Goal: Task Accomplishment & Management: Complete application form

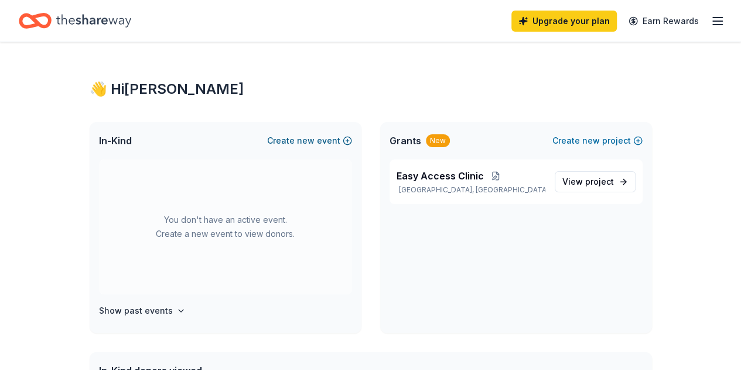
click at [323, 144] on button "Create new event" at bounding box center [309, 141] width 85 height 14
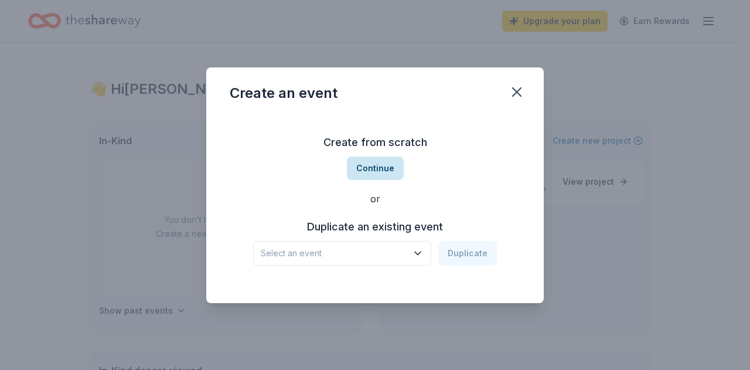
click at [374, 165] on button "Continue" at bounding box center [375, 167] width 57 height 23
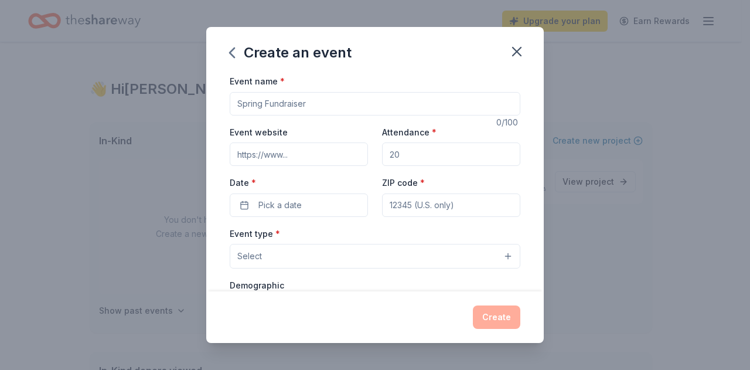
click at [266, 108] on input "Event name *" at bounding box center [375, 103] width 291 height 23
type input "t"
type input "Roots of Hope"
click at [257, 152] on input "Event website" at bounding box center [299, 153] width 138 height 23
paste input "https://givebutter.com/2025rootsofhope"
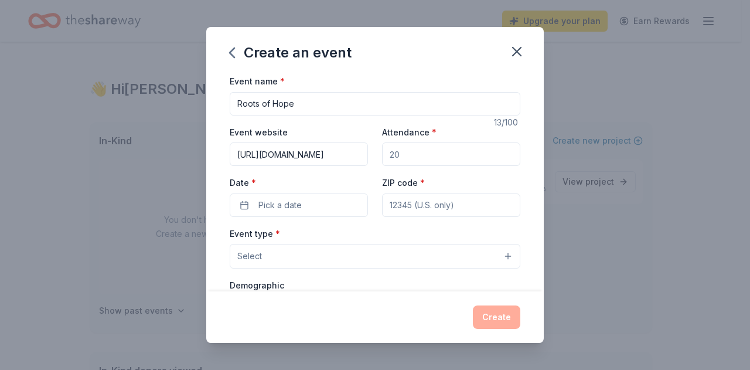
scroll to position [0, 36]
type input "https://givebutter.com/2025rootsofhope"
click at [401, 164] on input "Attendance *" at bounding box center [451, 153] width 138 height 23
type input "100"
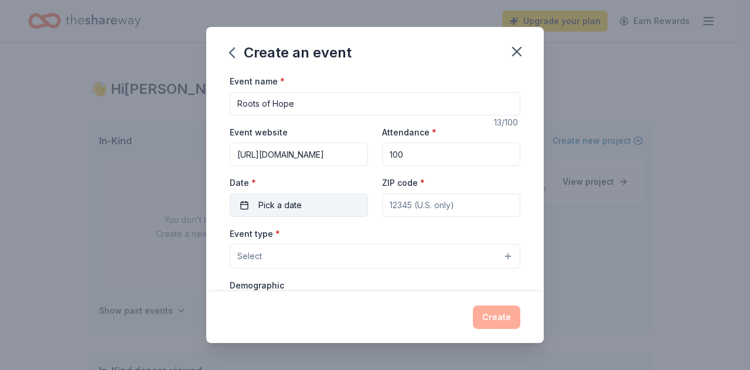
click at [324, 209] on button "Pick a date" at bounding box center [299, 204] width 138 height 23
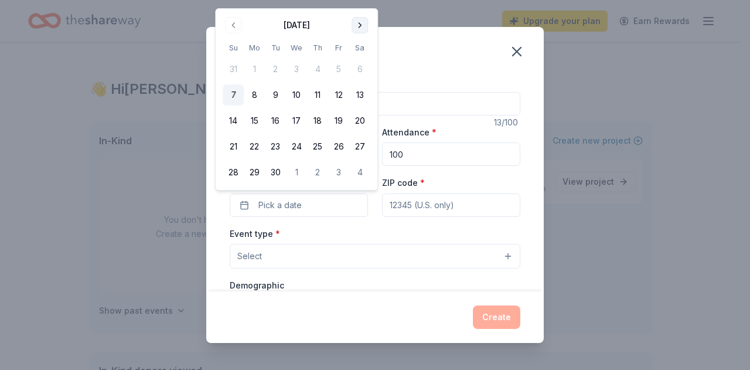
click at [355, 30] on button "Go to next month" at bounding box center [359, 25] width 16 height 16
click at [358, 176] on button "1" at bounding box center [359, 172] width 21 height 21
click at [449, 213] on input "ZIP code *" at bounding box center [451, 204] width 138 height 23
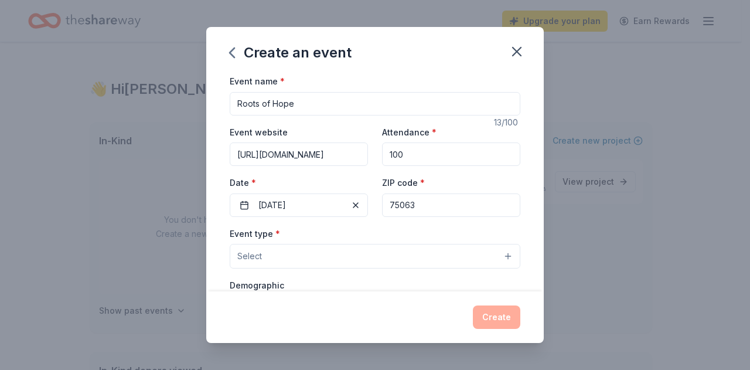
type input "75063"
click at [339, 261] on button "Select" at bounding box center [375, 256] width 291 height 25
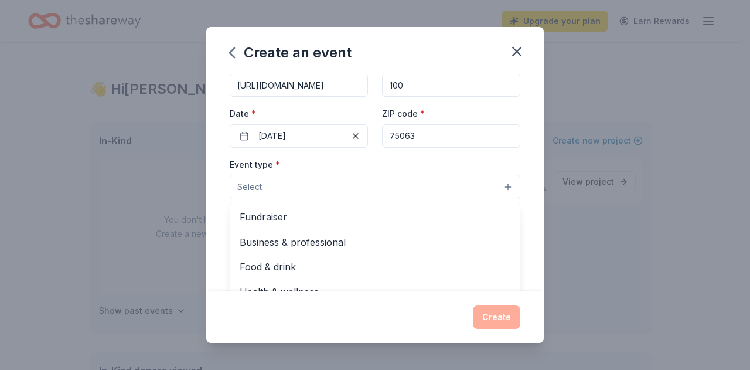
scroll to position [69, 0]
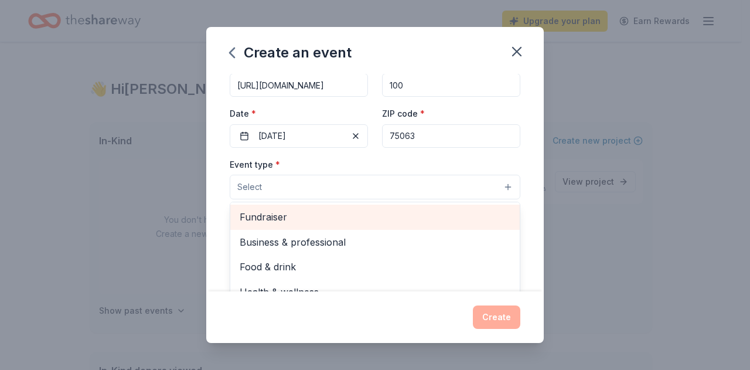
click at [333, 211] on span "Fundraiser" at bounding box center [375, 216] width 271 height 15
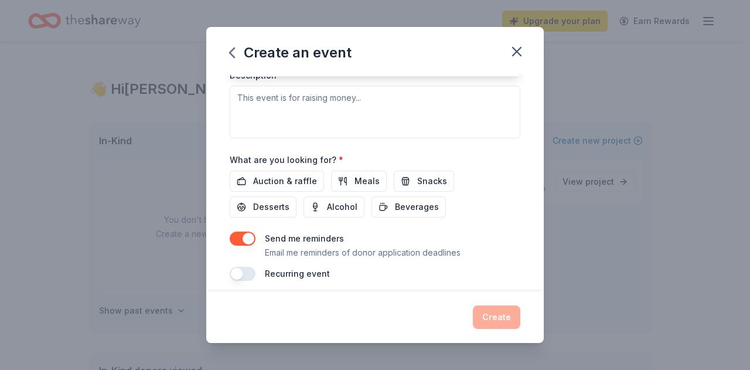
scroll to position [336, 0]
click at [470, 142] on div "Event name * Roots of Hope 13 /100 Event website https://givebutter.com/2025roo…" at bounding box center [375, 9] width 291 height 542
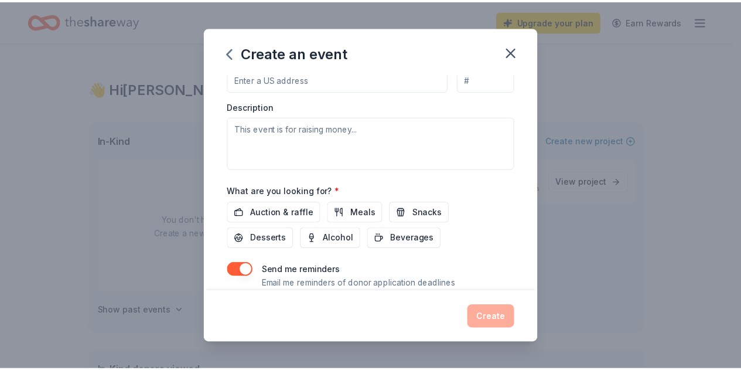
scroll to position [340, 0]
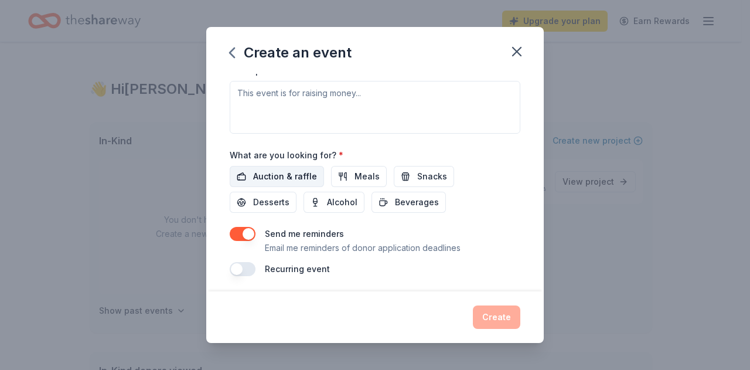
click at [303, 175] on span "Auction & raffle" at bounding box center [285, 176] width 64 height 14
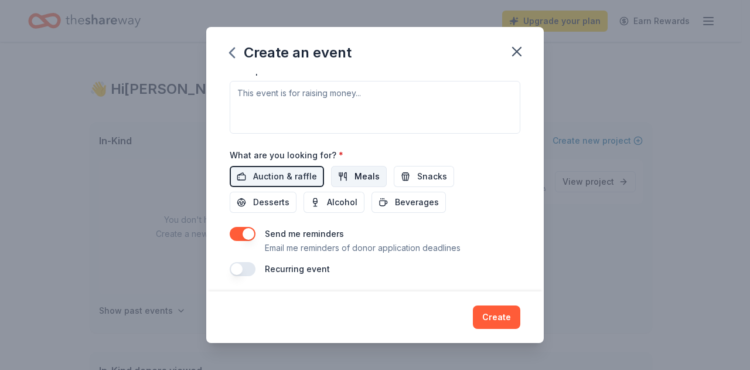
click at [357, 175] on span "Meals" at bounding box center [366, 176] width 25 height 14
click at [286, 204] on span "Desserts" at bounding box center [271, 202] width 36 height 14
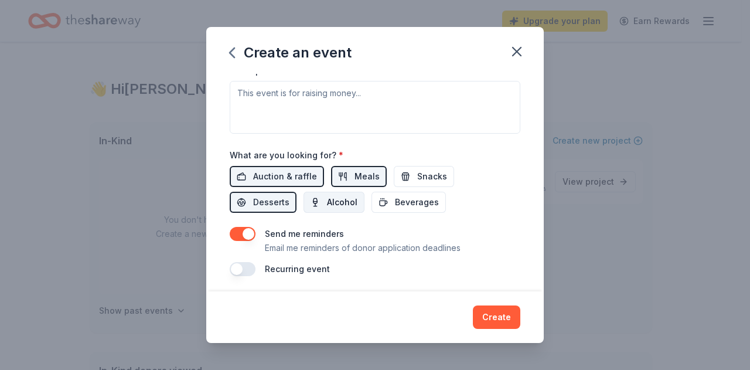
click at [346, 203] on span "Alcohol" at bounding box center [342, 202] width 30 height 14
click at [417, 172] on span "Snacks" at bounding box center [432, 176] width 30 height 14
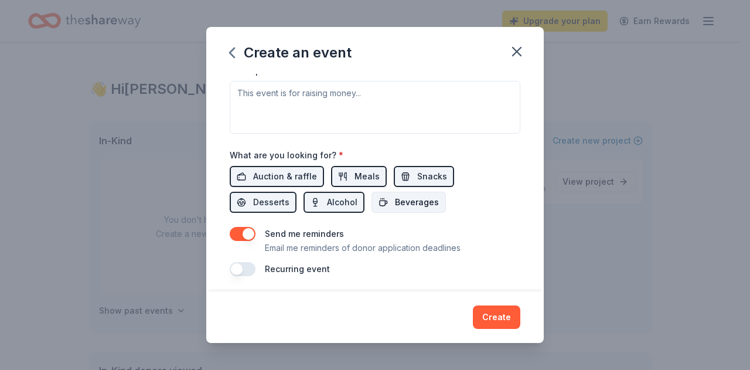
click at [418, 192] on button "Beverages" at bounding box center [408, 202] width 74 height 21
click at [487, 317] on button "Create" at bounding box center [496, 316] width 47 height 23
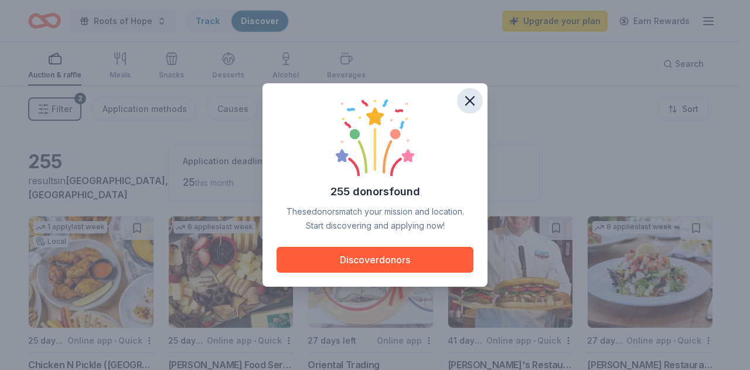
click at [470, 103] on icon "button" at bounding box center [470, 101] width 16 height 16
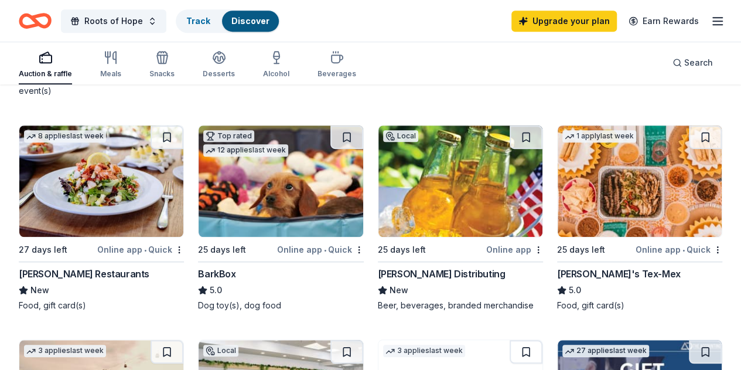
scroll to position [317, 0]
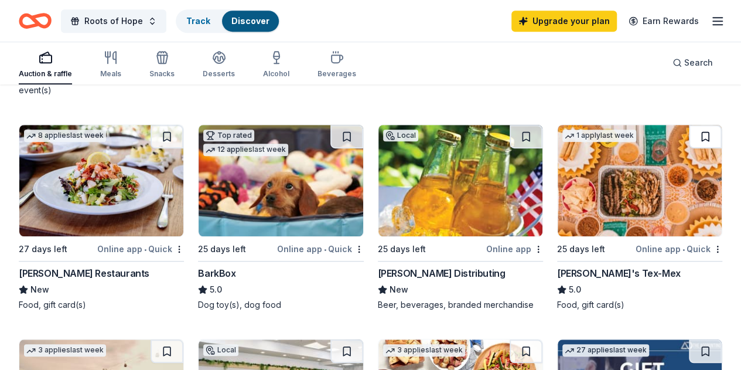
click at [689, 135] on button at bounding box center [705, 136] width 33 height 23
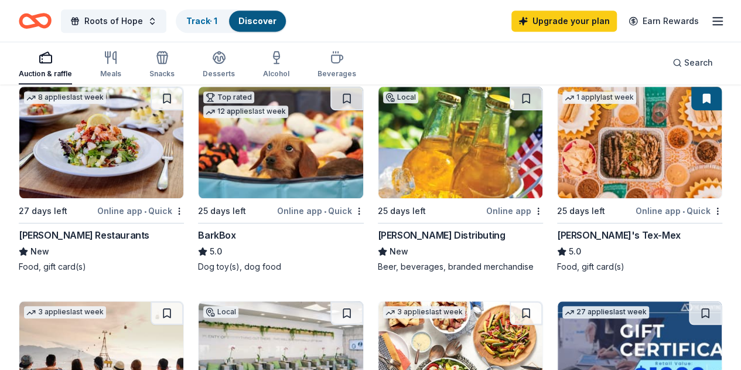
scroll to position [351, 0]
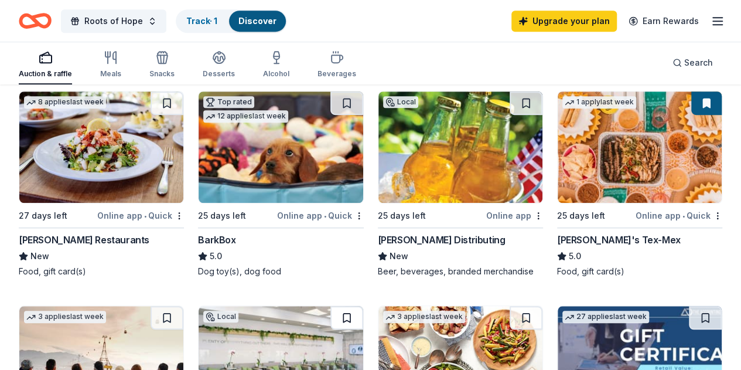
click at [363, 306] on button at bounding box center [346, 317] width 33 height 23
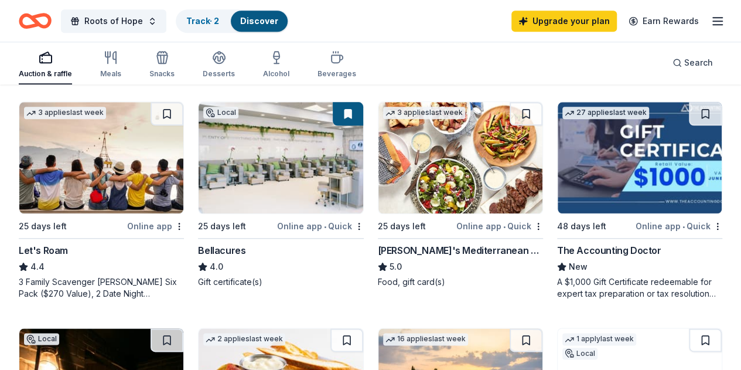
scroll to position [556, 0]
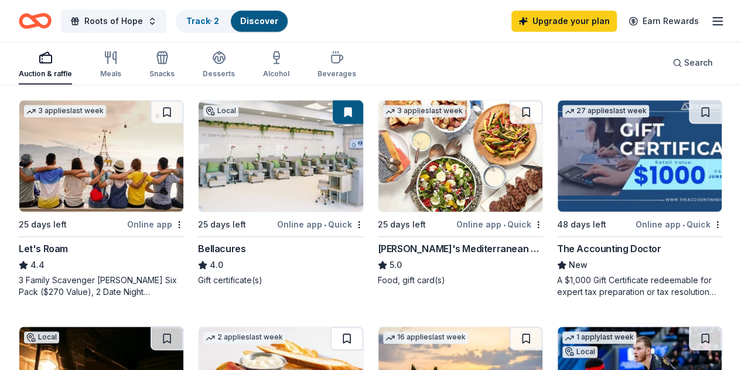
click at [363, 326] on button at bounding box center [346, 337] width 33 height 23
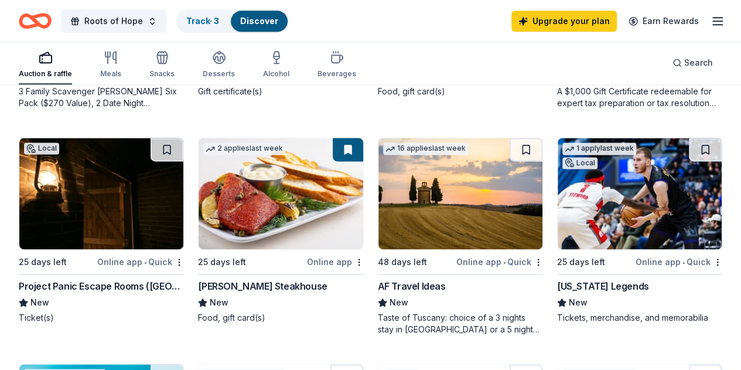
scroll to position [747, 0]
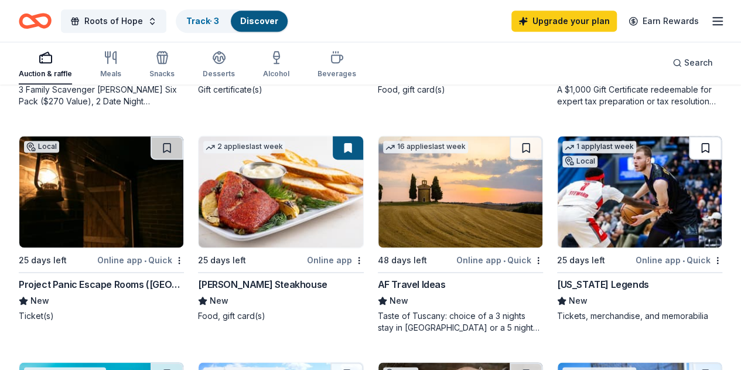
click at [689, 158] on button at bounding box center [705, 147] width 33 height 23
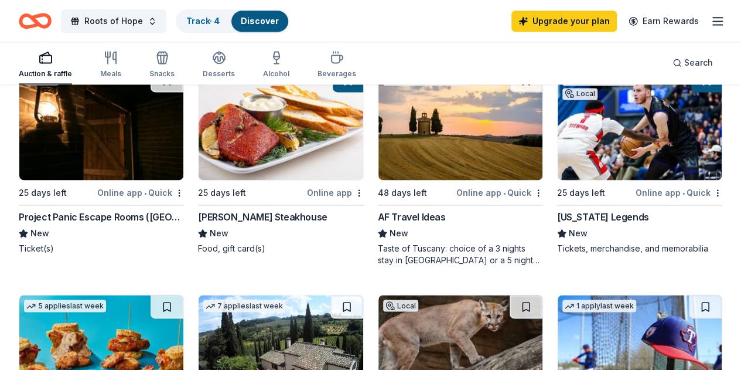
scroll to position [795, 0]
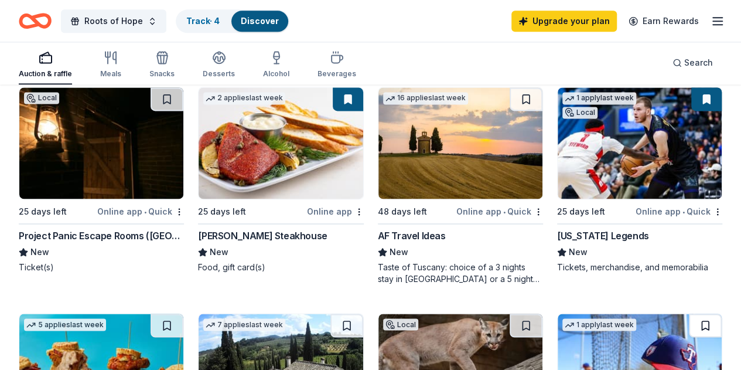
click at [696, 313] on button at bounding box center [705, 324] width 33 height 23
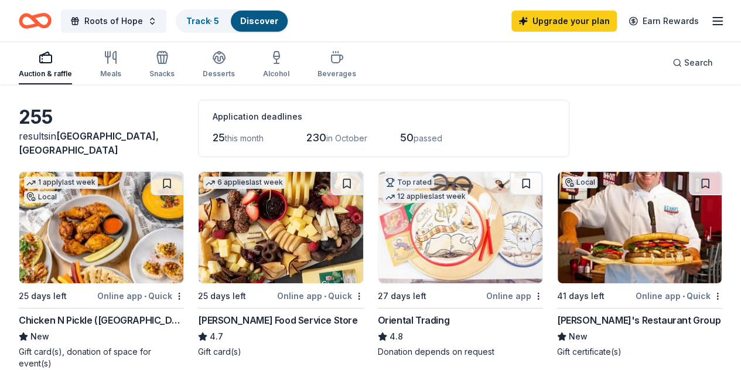
scroll to position [44, 0]
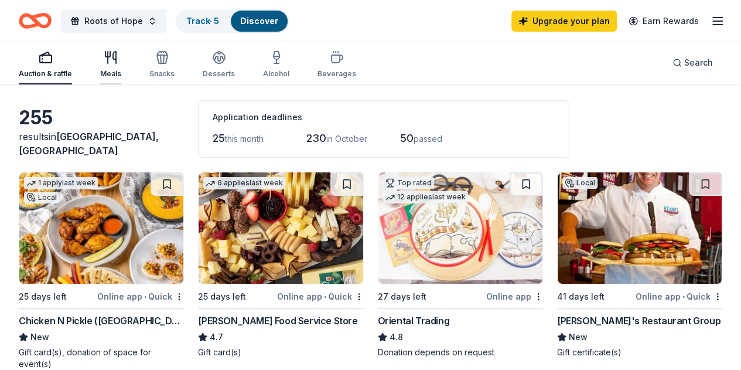
click at [118, 63] on icon "button" at bounding box center [111, 57] width 14 height 14
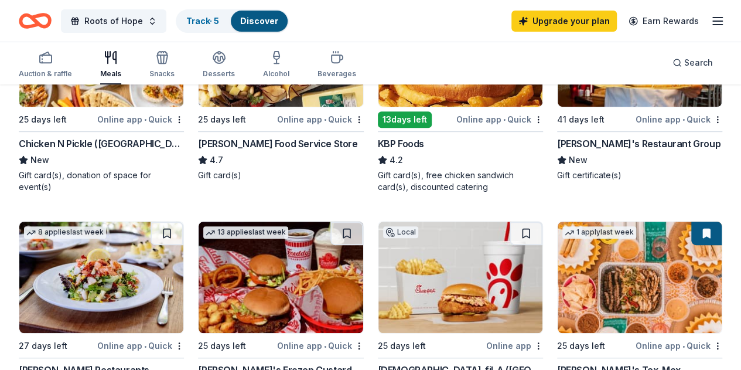
scroll to position [220, 0]
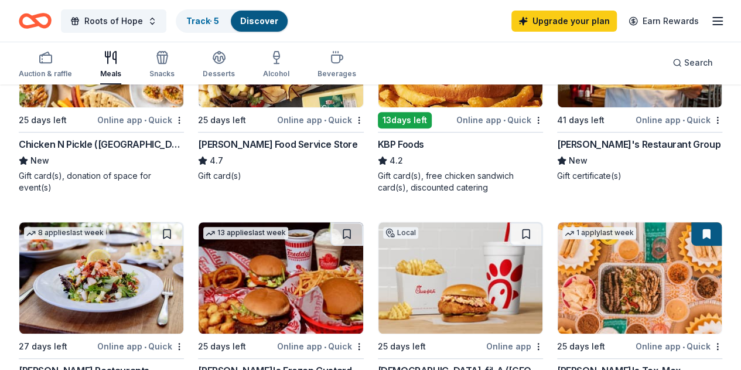
click at [183, 73] on div "Auction & raffle Meals Snacks Desserts Alcohol Beverages" at bounding box center [187, 65] width 337 height 39
click at [175, 72] on div "Snacks" at bounding box center [161, 73] width 25 height 9
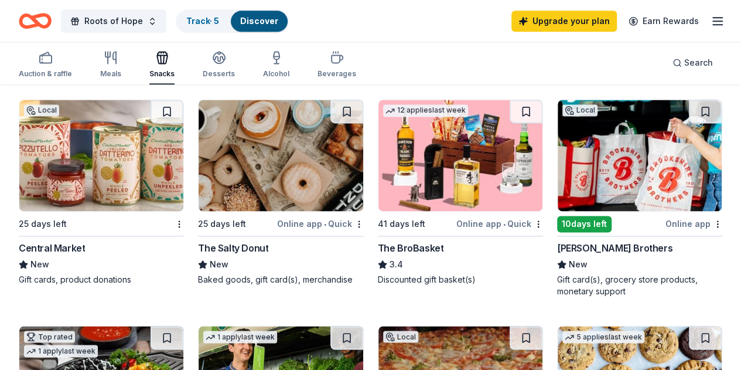
scroll to position [794, 0]
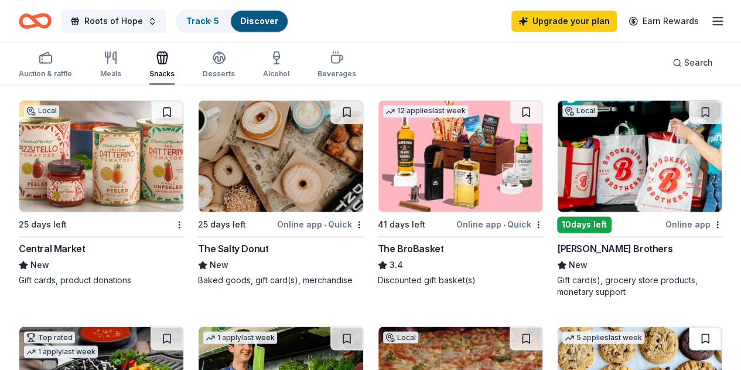
click at [698, 326] on button at bounding box center [705, 337] width 33 height 23
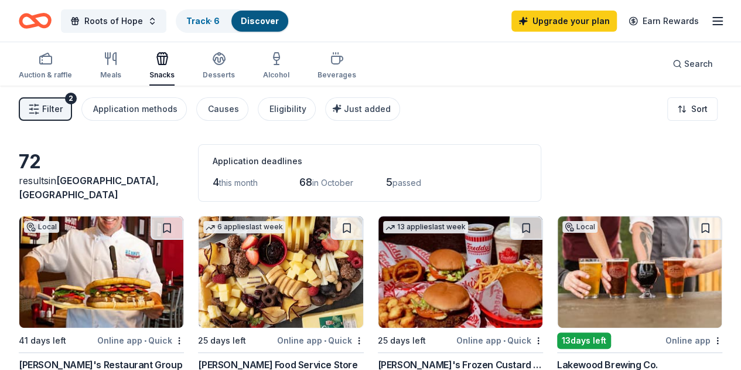
scroll to position [1, 0]
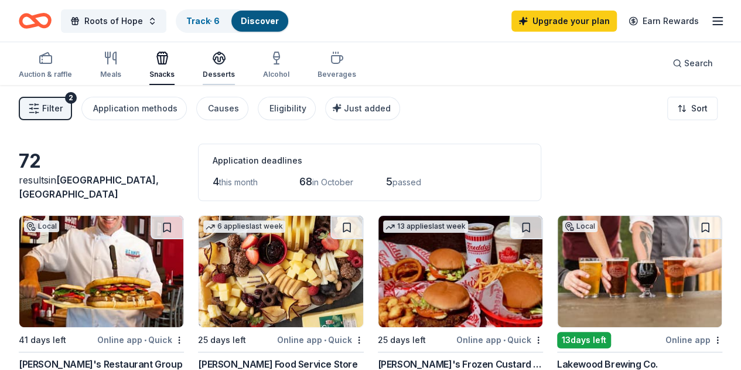
click at [214, 71] on div "Desserts" at bounding box center [219, 74] width 32 height 9
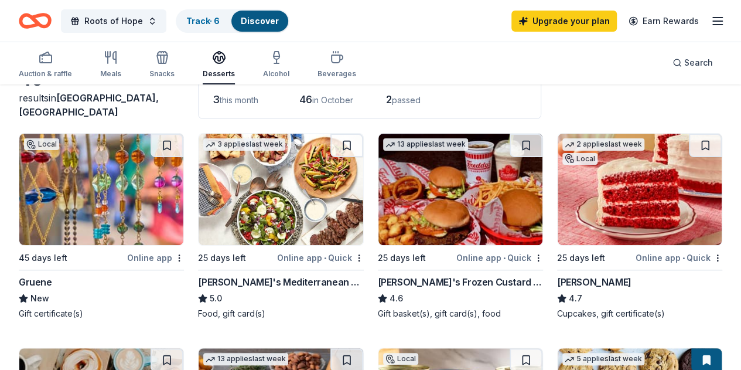
scroll to position [81, 0]
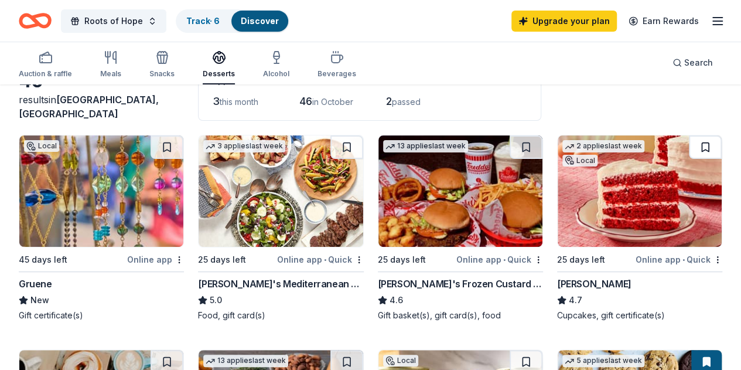
click at [689, 145] on button at bounding box center [705, 146] width 33 height 23
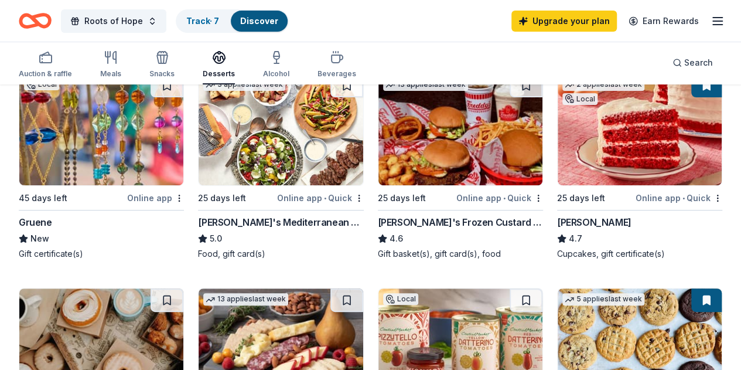
scroll to position [0, 0]
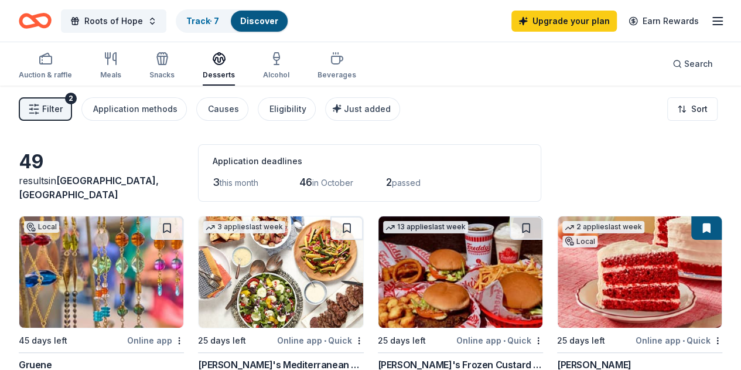
click at [298, 75] on div "Auction & raffle Meals Snacks Desserts Alcohol Beverages" at bounding box center [187, 66] width 337 height 39
click at [289, 74] on div "Alcohol" at bounding box center [276, 74] width 26 height 9
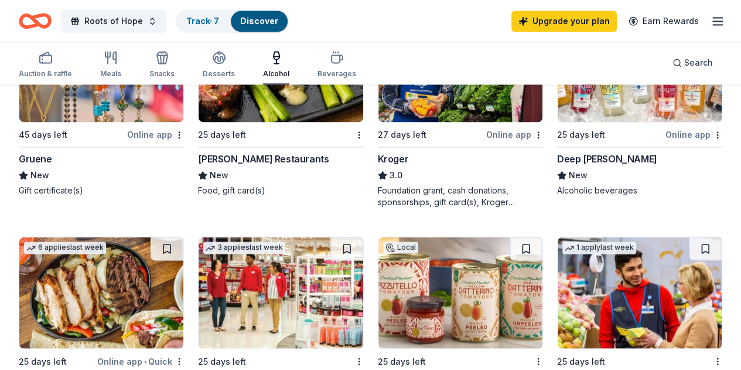
scroll to position [765, 0]
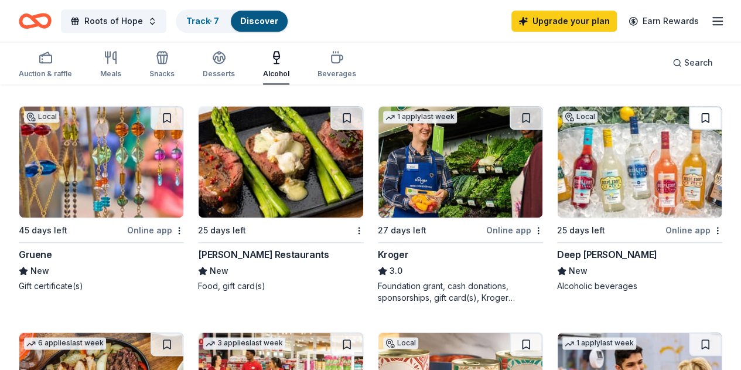
click at [689, 129] on button at bounding box center [705, 117] width 33 height 23
click at [183, 332] on button at bounding box center [167, 343] width 33 height 23
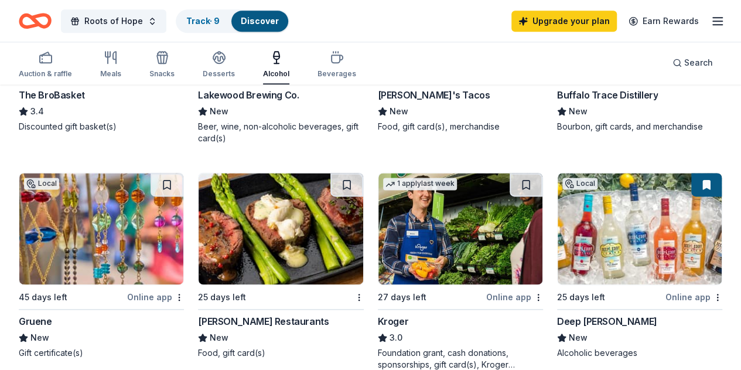
scroll to position [696, 0]
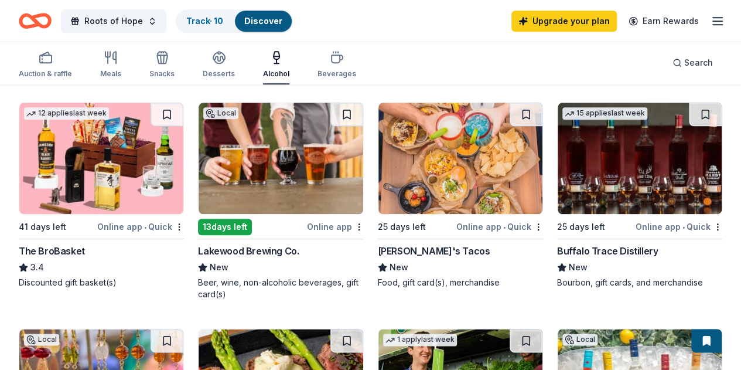
scroll to position [536, 0]
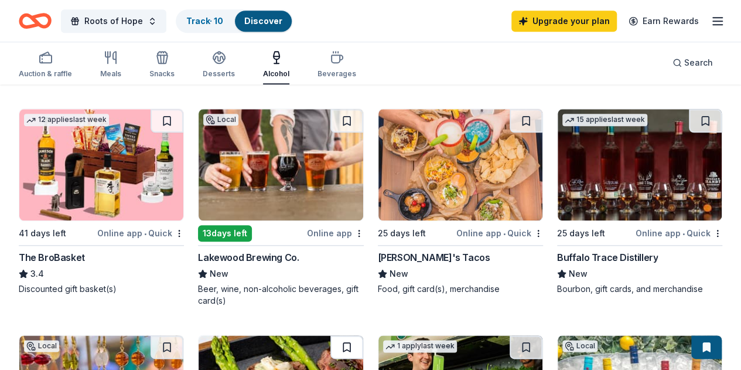
click at [363, 335] on button at bounding box center [346, 346] width 33 height 23
click at [510, 129] on button at bounding box center [526, 120] width 33 height 23
click at [183, 335] on button at bounding box center [167, 346] width 33 height 23
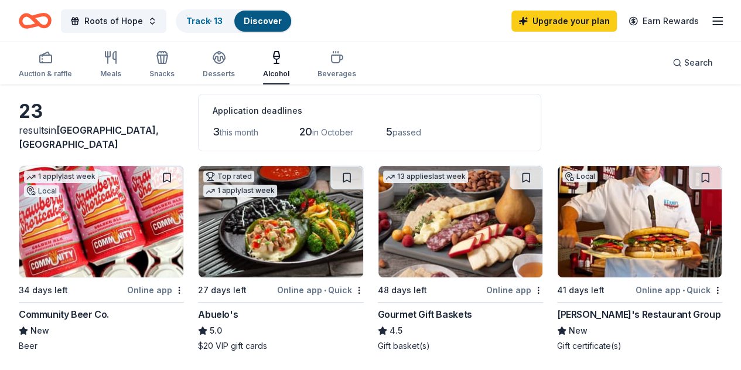
scroll to position [48, 0]
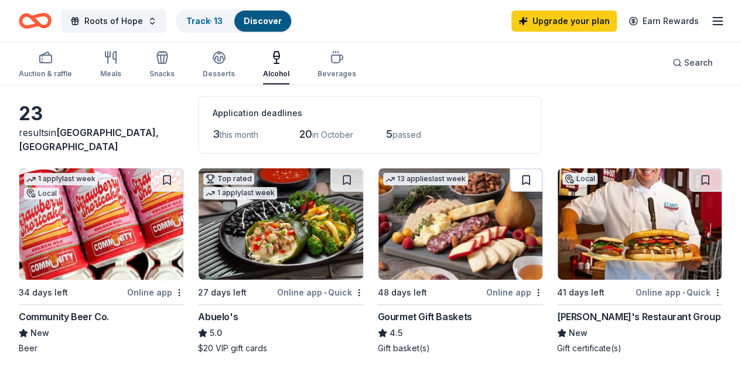
click at [510, 176] on button at bounding box center [526, 179] width 33 height 23
click at [689, 176] on button at bounding box center [705, 179] width 33 height 23
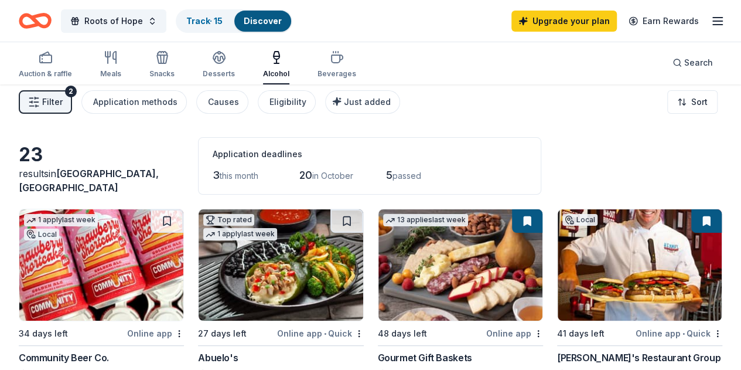
scroll to position [0, 0]
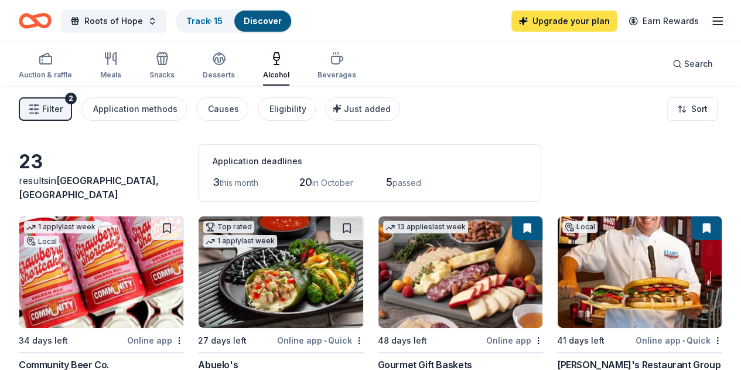
click at [556, 28] on link "Upgrade your plan" at bounding box center [563, 21] width 105 height 21
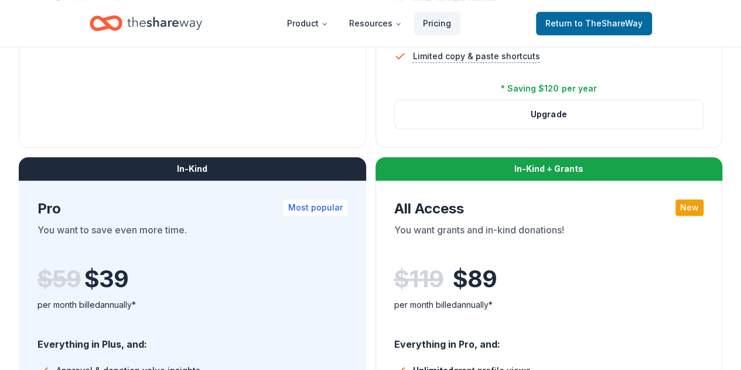
scroll to position [525, 0]
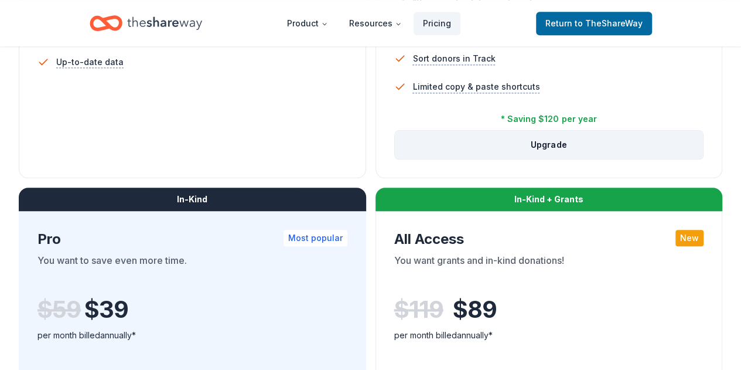
scroll to position [496, 0]
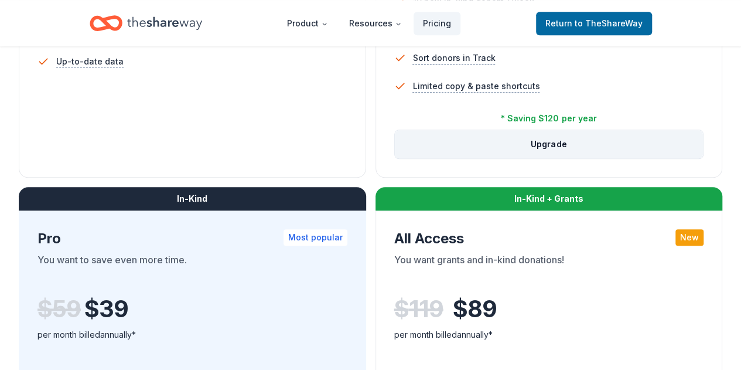
click at [395, 158] on button "Upgrade" at bounding box center [549, 144] width 309 height 28
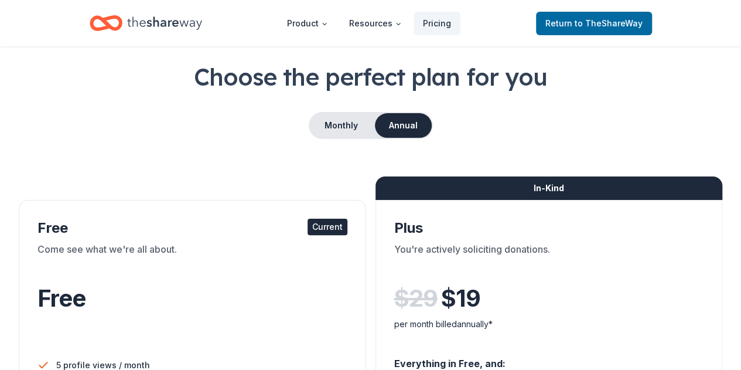
scroll to position [54, 0]
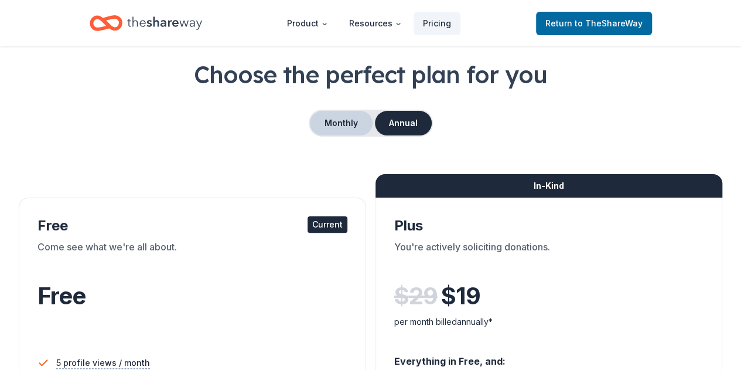
click at [335, 127] on button "Monthly" at bounding box center [341, 123] width 63 height 25
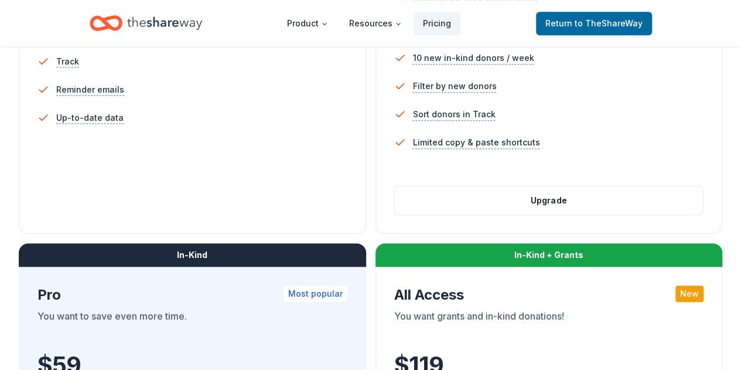
scroll to position [448, 0]
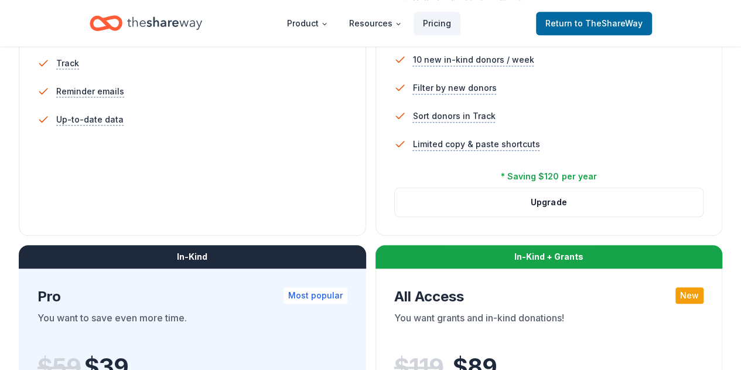
scroll to position [439, 0]
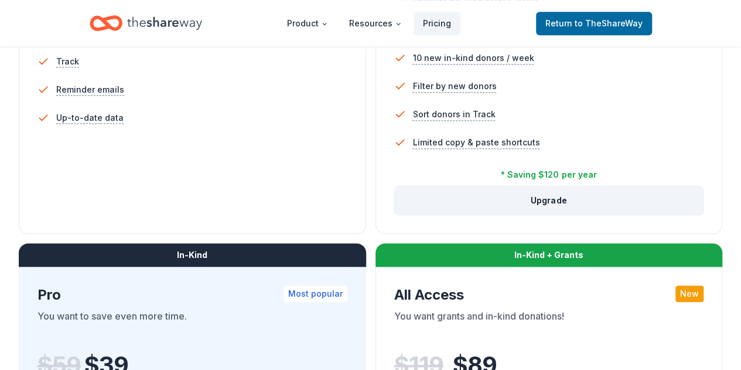
click at [395, 214] on button "Upgrade" at bounding box center [549, 200] width 309 height 28
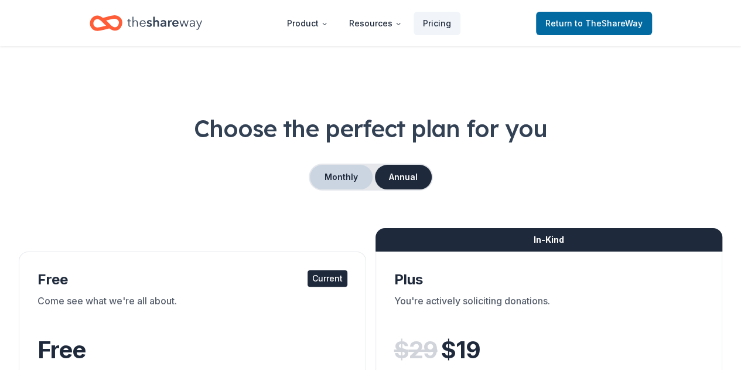
click at [334, 180] on button "Monthly" at bounding box center [341, 177] width 63 height 25
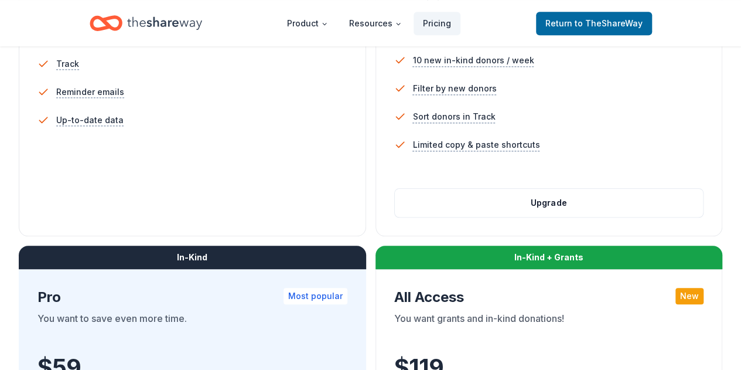
scroll to position [438, 0]
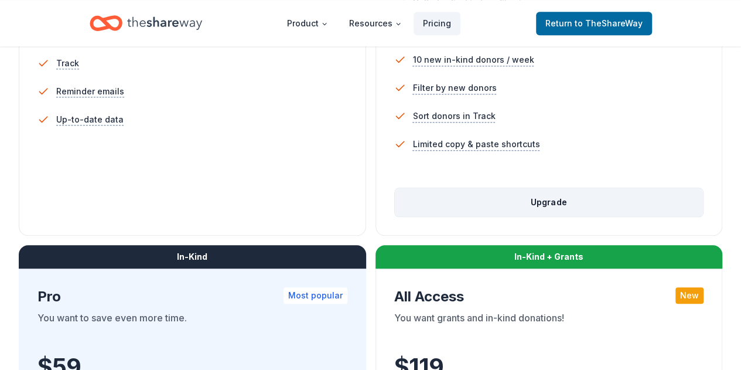
click at [395, 216] on button "Upgrade" at bounding box center [549, 202] width 309 height 28
